Goal: Transaction & Acquisition: Book appointment/travel/reservation

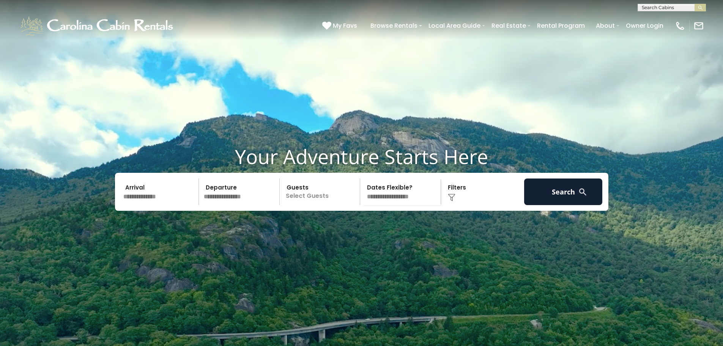
click at [85, 168] on h1 "Your Adventure Starts Here" at bounding box center [362, 157] width 712 height 24
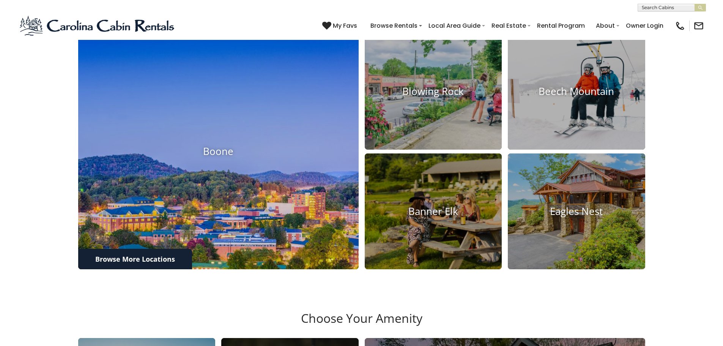
scroll to position [380, 0]
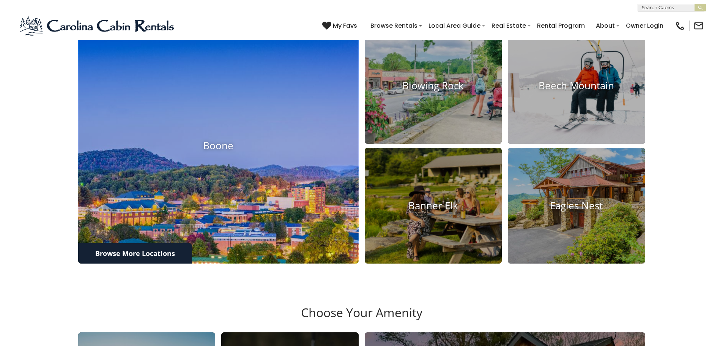
click at [256, 170] on img at bounding box center [218, 146] width 309 height 260
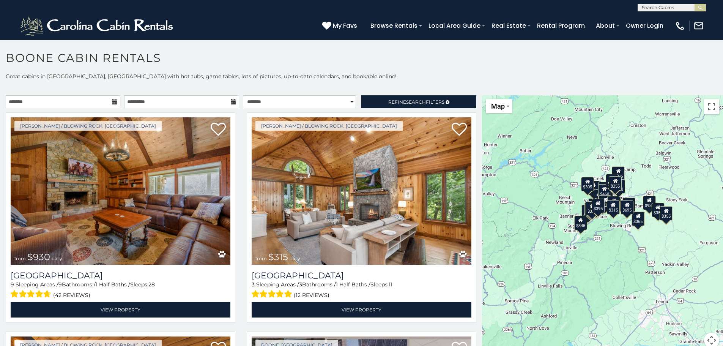
drag, startPoint x: 672, startPoint y: 191, endPoint x: 627, endPoint y: 185, distance: 45.6
click at [632, 181] on div "$930 $315 $355 $525 $349 $675 $635 $480 $330 $400 $350 $451 $485 $565 $400 $325…" at bounding box center [602, 226] width 241 height 262
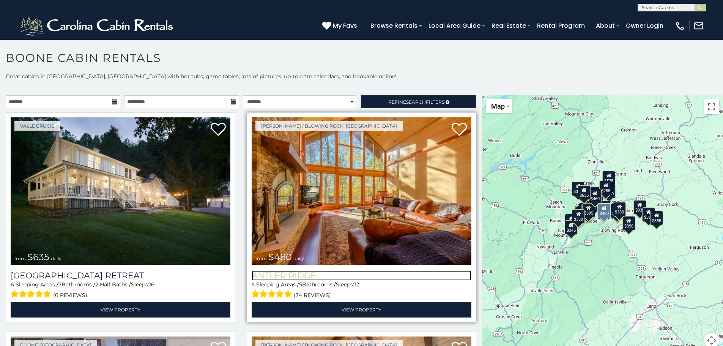
click at [270, 273] on h3 "Antler Ridge" at bounding box center [362, 275] width 220 height 10
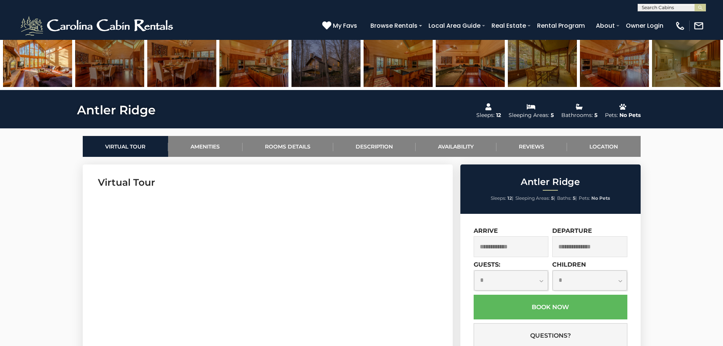
scroll to position [266, 0]
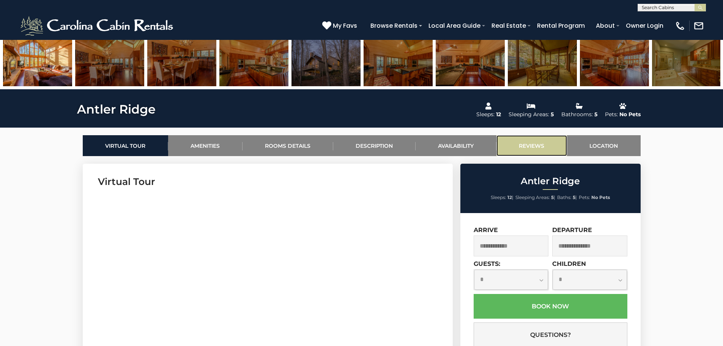
click at [546, 150] on link "Reviews" at bounding box center [532, 145] width 71 height 21
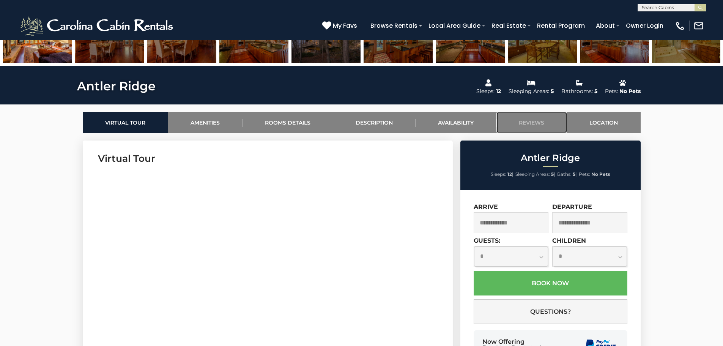
scroll to position [304, 0]
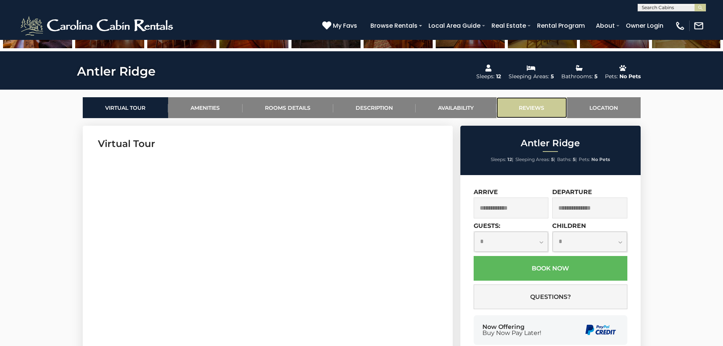
click at [555, 105] on link "Reviews" at bounding box center [532, 107] width 71 height 21
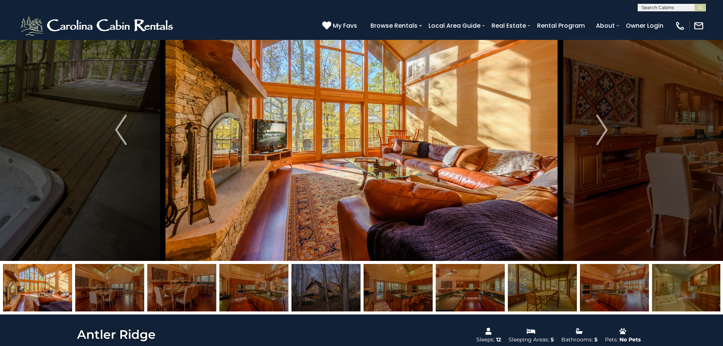
scroll to position [0, 0]
